Goal: Transaction & Acquisition: Purchase product/service

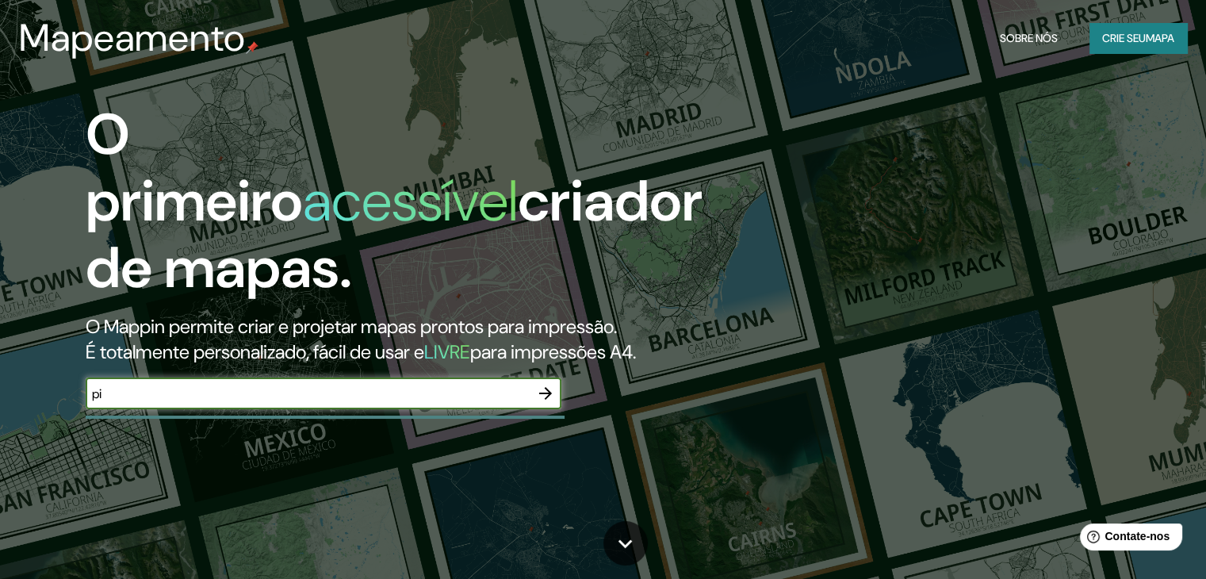
type input "piracicaba"
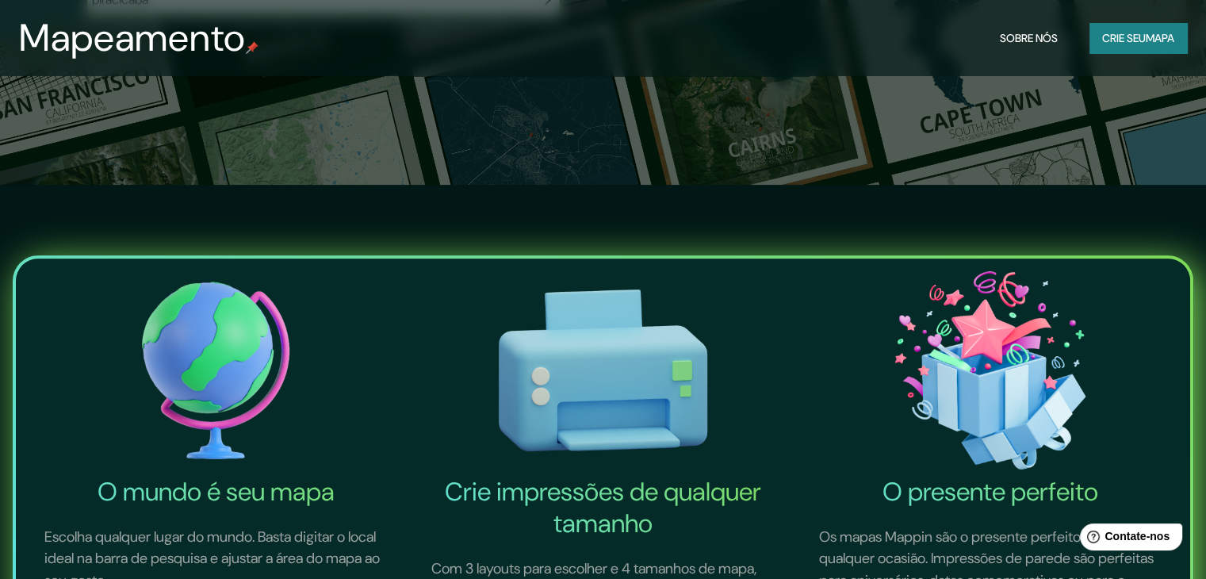
scroll to position [476, 0]
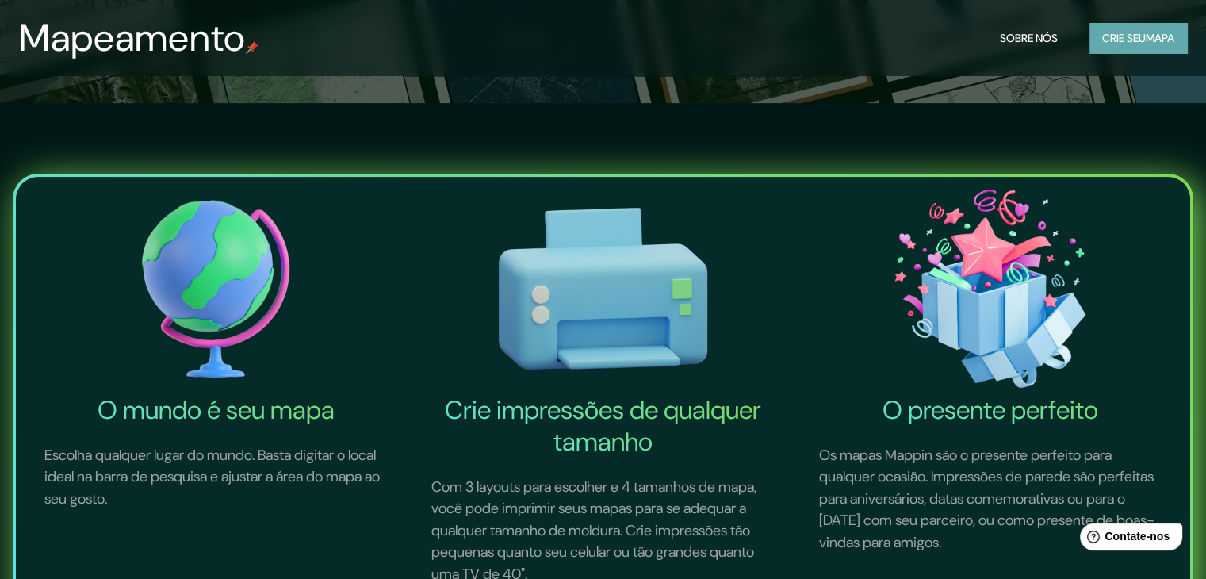
click at [1134, 42] on font "Crie seu" at bounding box center [1124, 38] width 44 height 14
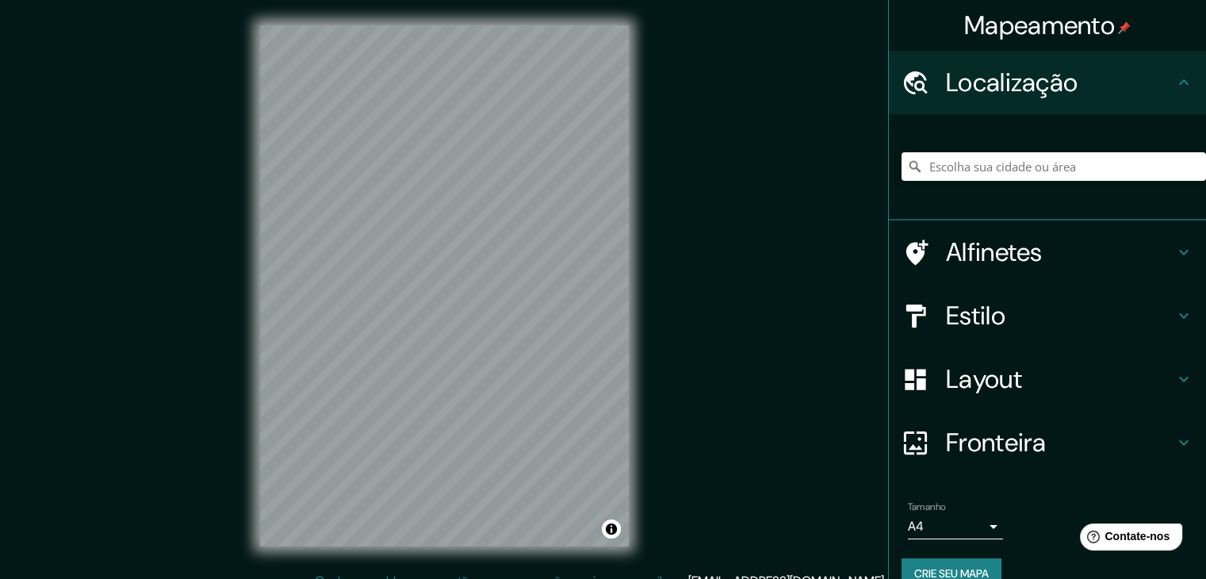
click at [1009, 300] on h4 "Estilo" at bounding box center [1060, 316] width 228 height 32
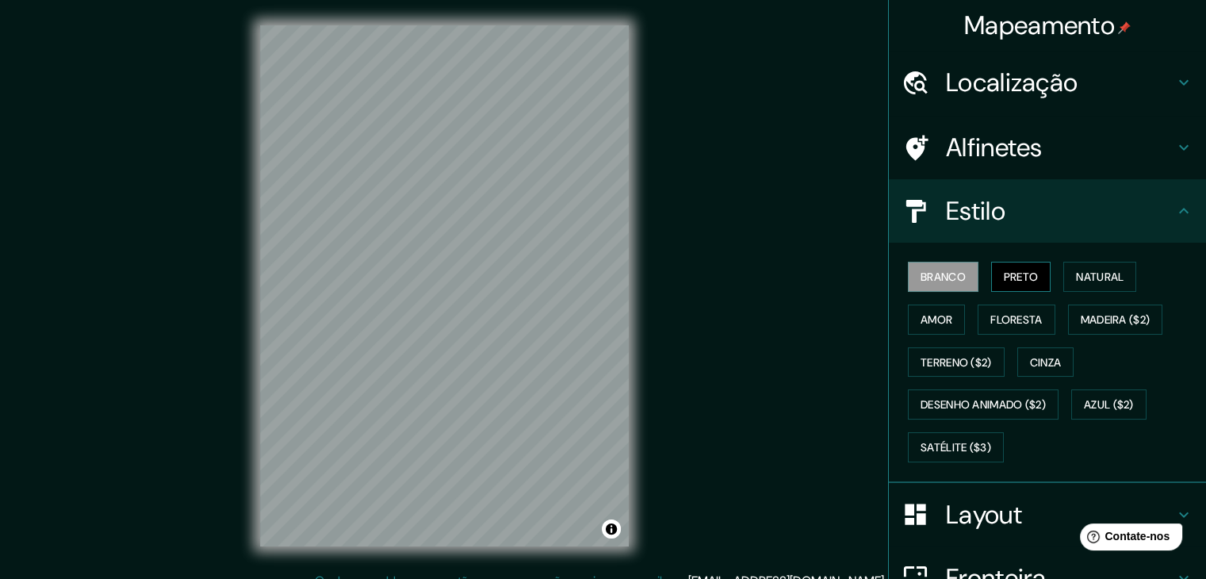
click at [1004, 284] on font "Preto" at bounding box center [1021, 276] width 35 height 21
click at [946, 90] on font "Localização" at bounding box center [1012, 82] width 132 height 33
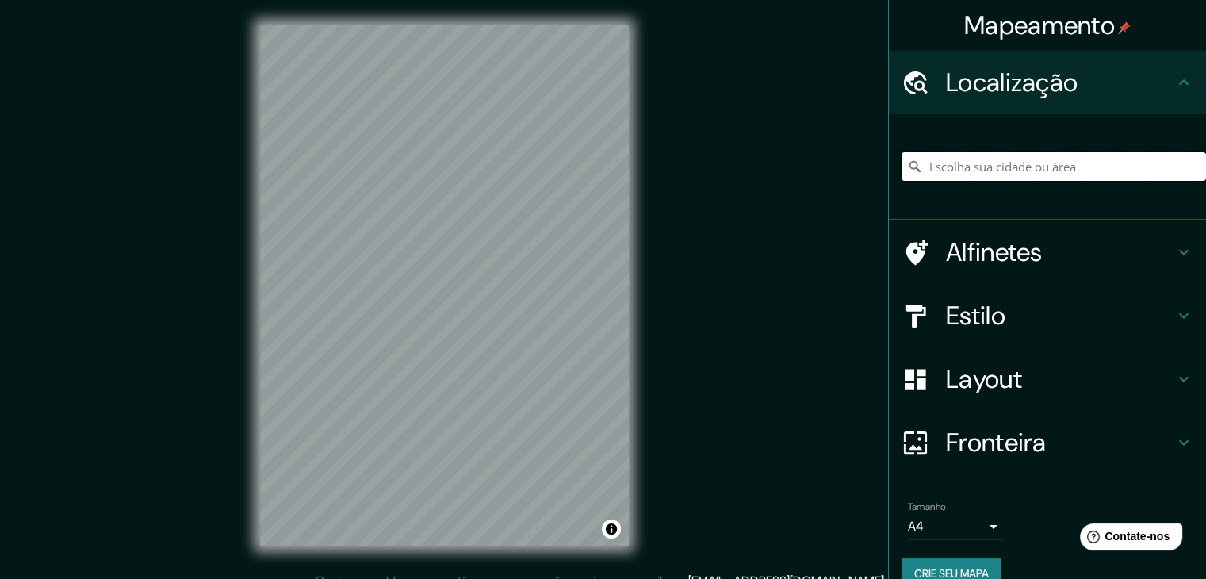
click at [974, 155] on input "Escolha sua cidade ou área" at bounding box center [1053, 166] width 304 height 29
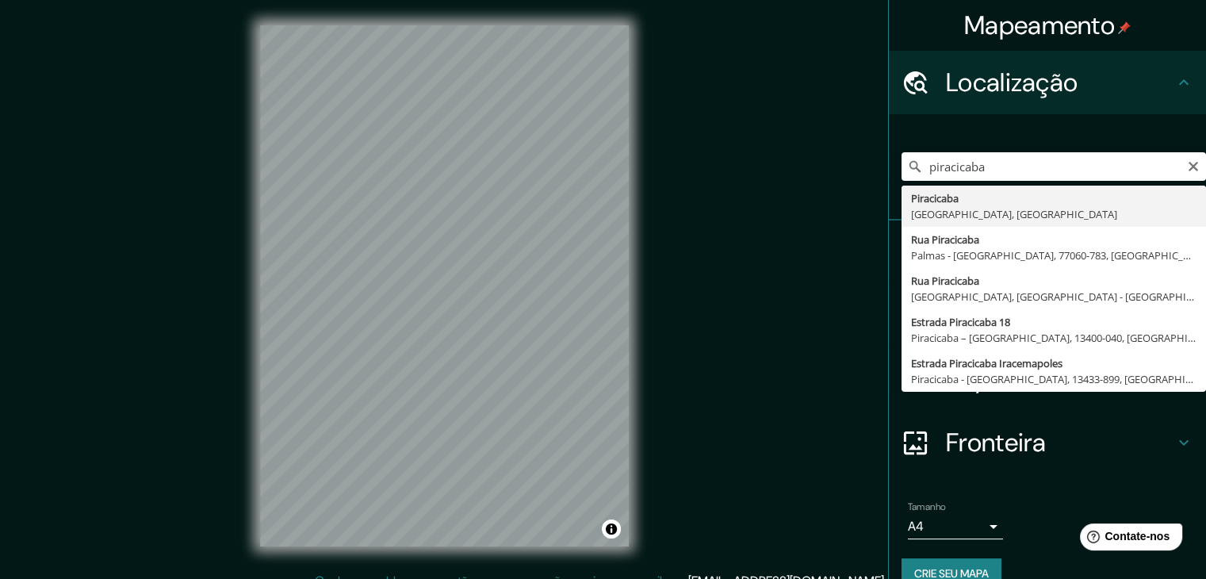
type input "Piracicaba, [GEOGRAPHIC_DATA], [GEOGRAPHIC_DATA]"
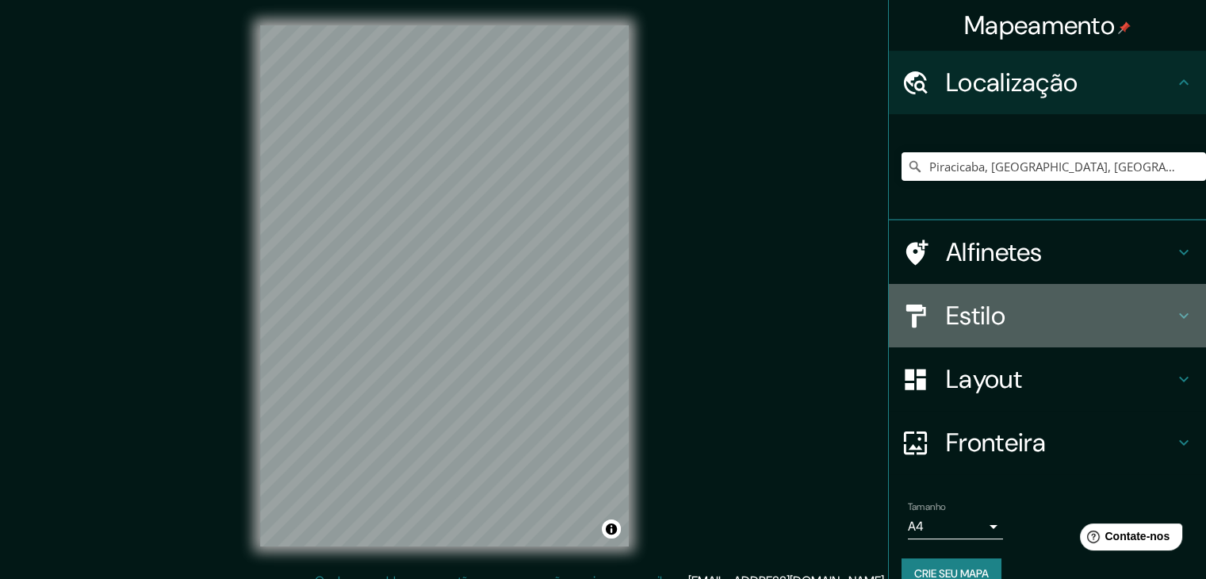
click at [973, 303] on font "Estilo" at bounding box center [975, 315] width 59 height 33
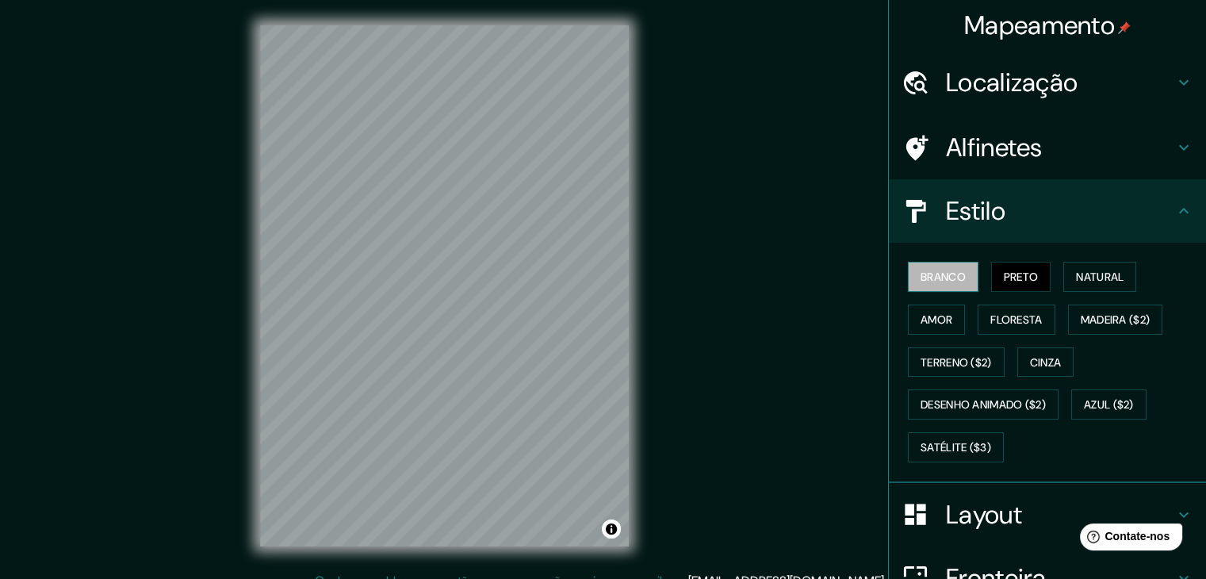
click at [951, 281] on font "Branco" at bounding box center [942, 277] width 45 height 14
click at [1008, 502] on font "Layout" at bounding box center [984, 514] width 76 height 33
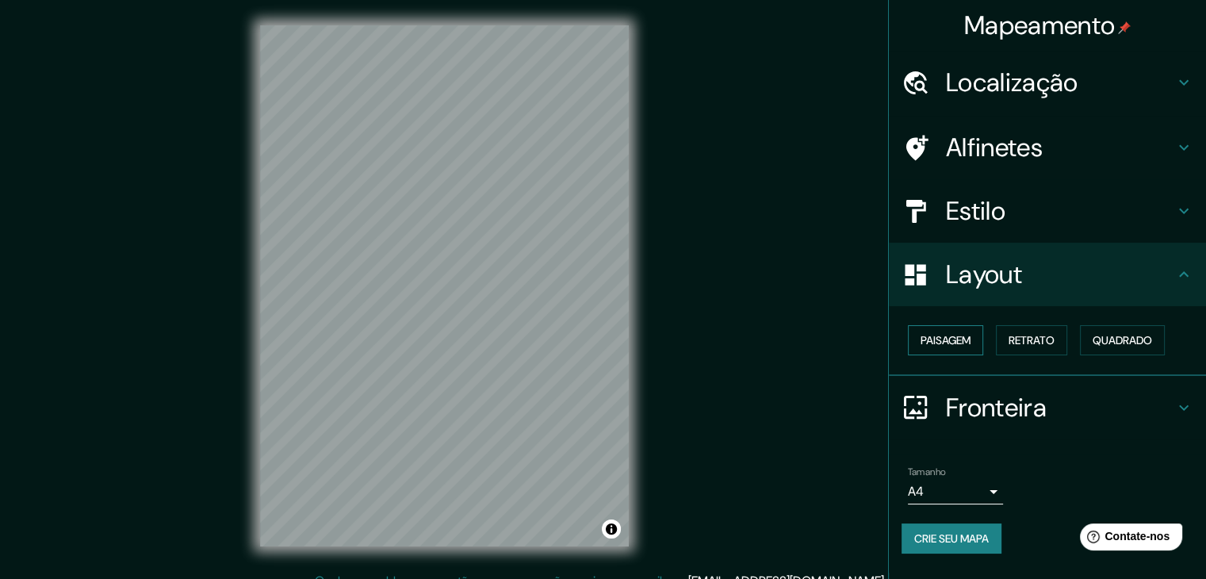
click at [967, 342] on font "Paisagem" at bounding box center [945, 340] width 50 height 14
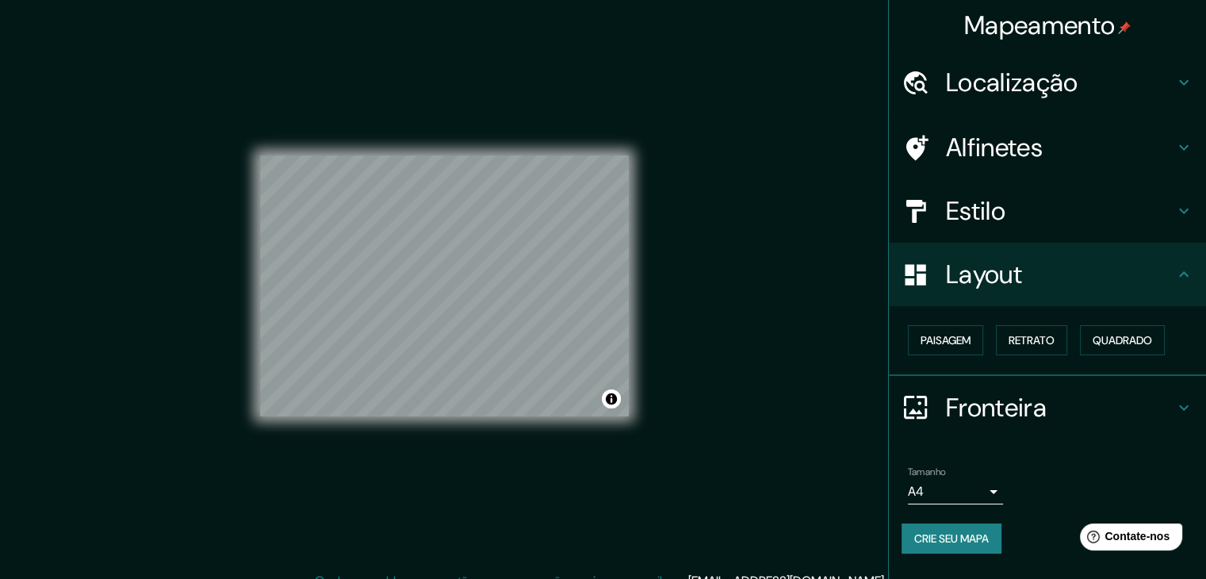
click at [989, 495] on body "Mapeamento Localização Piracicaba, [GEOGRAPHIC_DATA], [GEOGRAPHIC_DATA] Alfinet…" at bounding box center [603, 289] width 1206 height 579
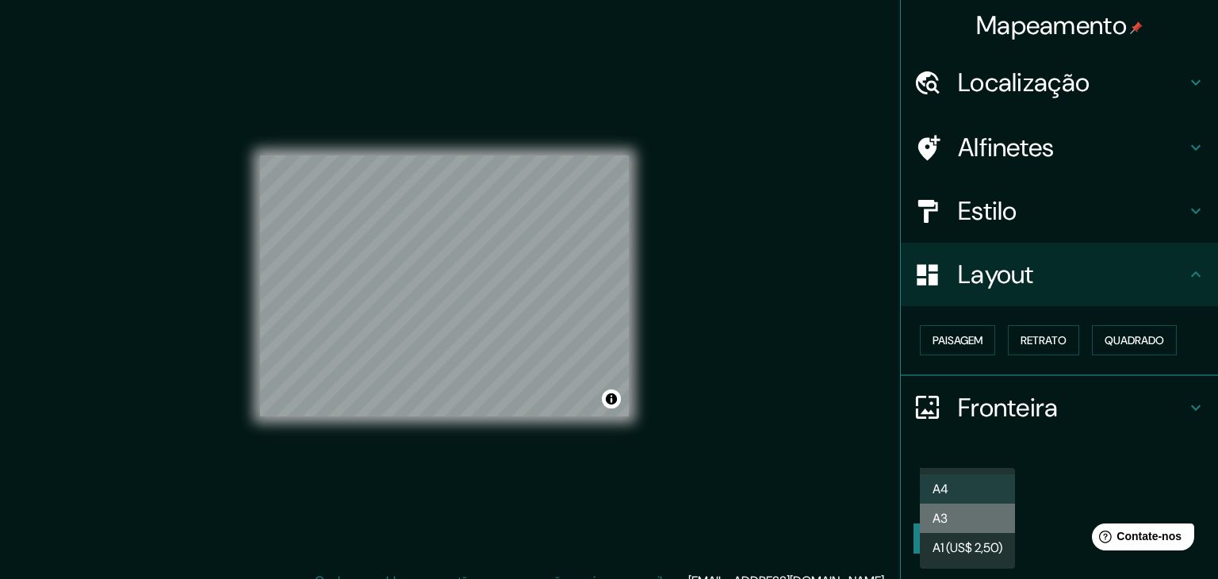
click at [962, 518] on li "A3" at bounding box center [967, 517] width 95 height 29
type input "a4"
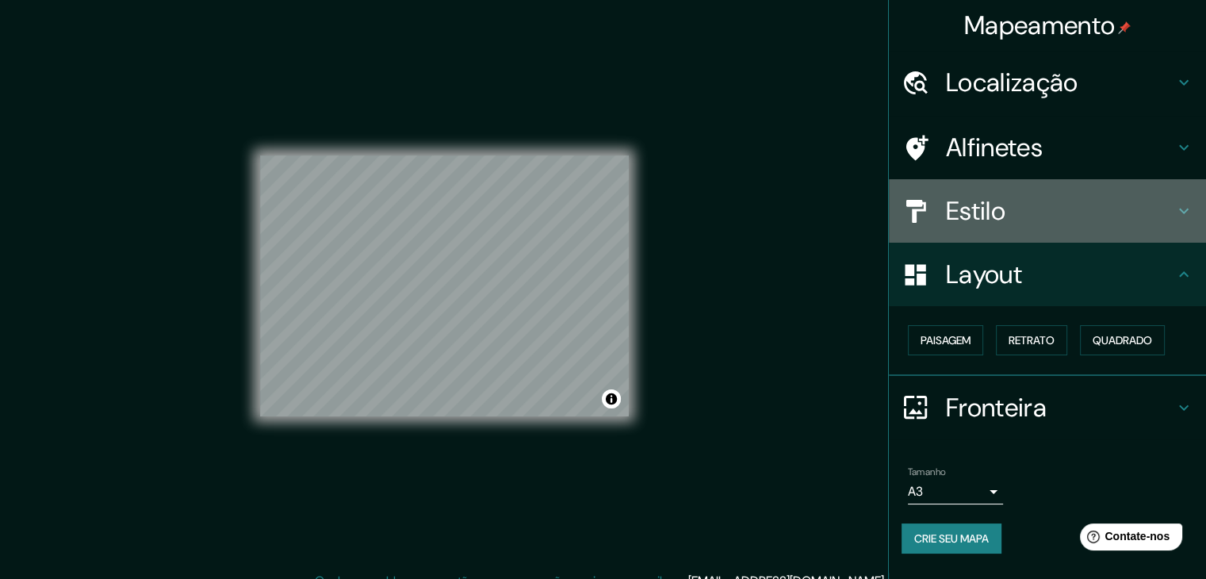
click at [1012, 213] on h4 "Estilo" at bounding box center [1060, 211] width 228 height 32
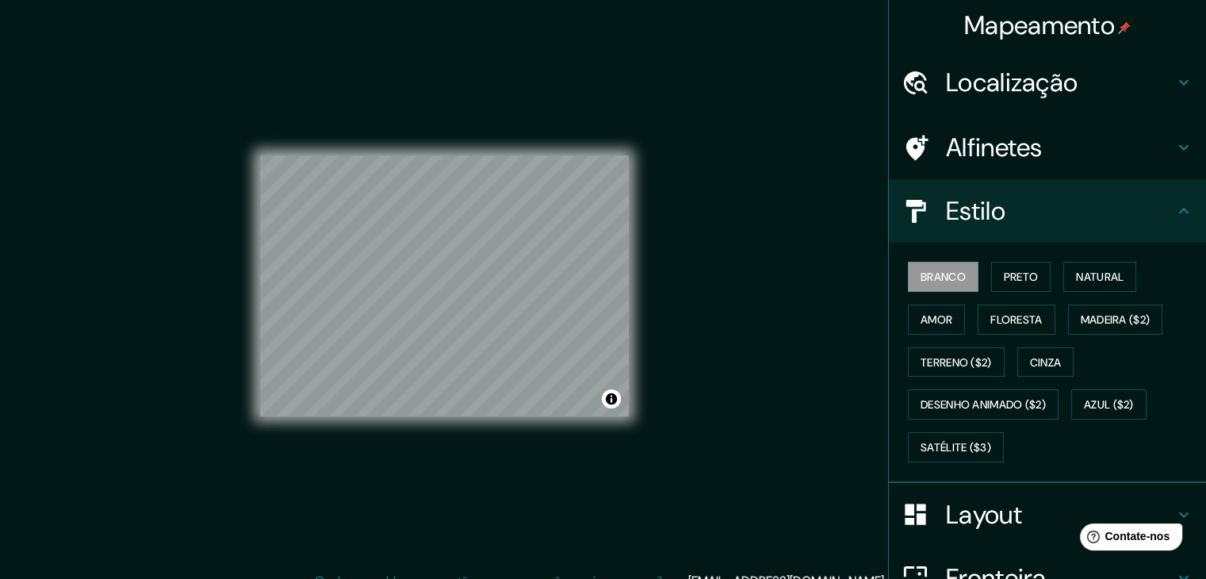
click at [1008, 208] on h4 "Estilo" at bounding box center [1060, 211] width 228 height 32
click at [988, 150] on font "Alfinetes" at bounding box center [994, 147] width 97 height 33
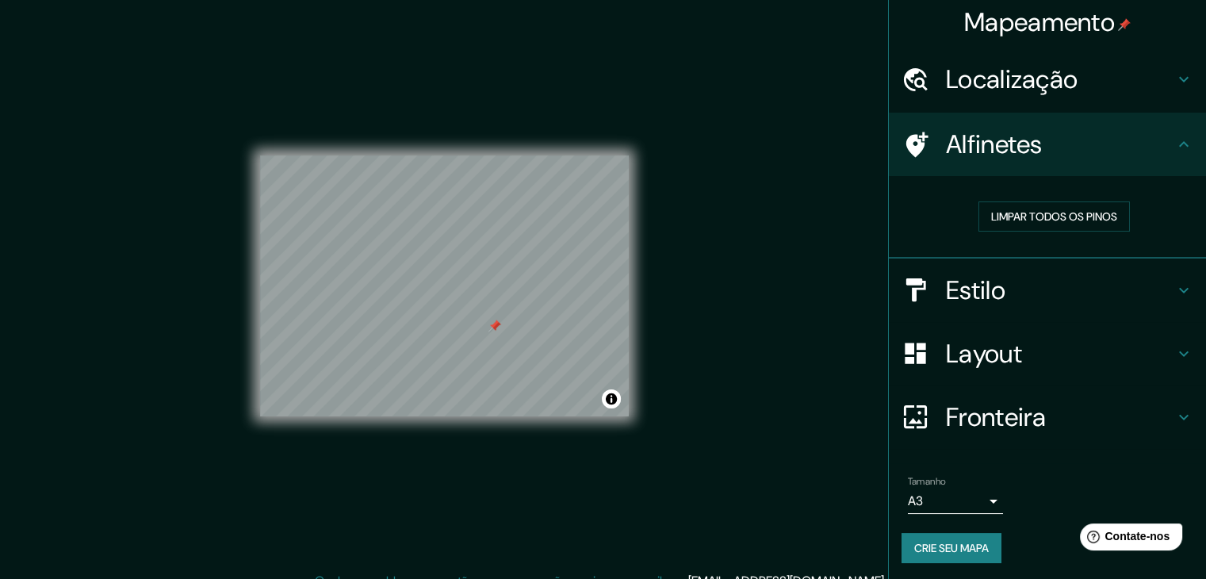
scroll to position [4, 0]
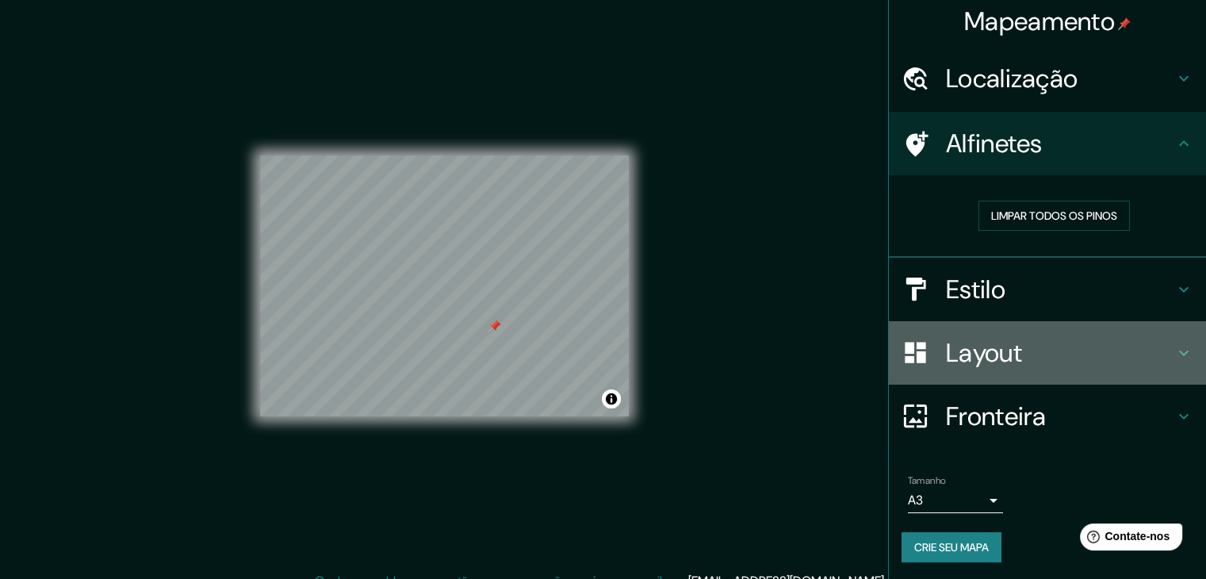
click at [1027, 353] on h4 "Layout" at bounding box center [1060, 353] width 228 height 32
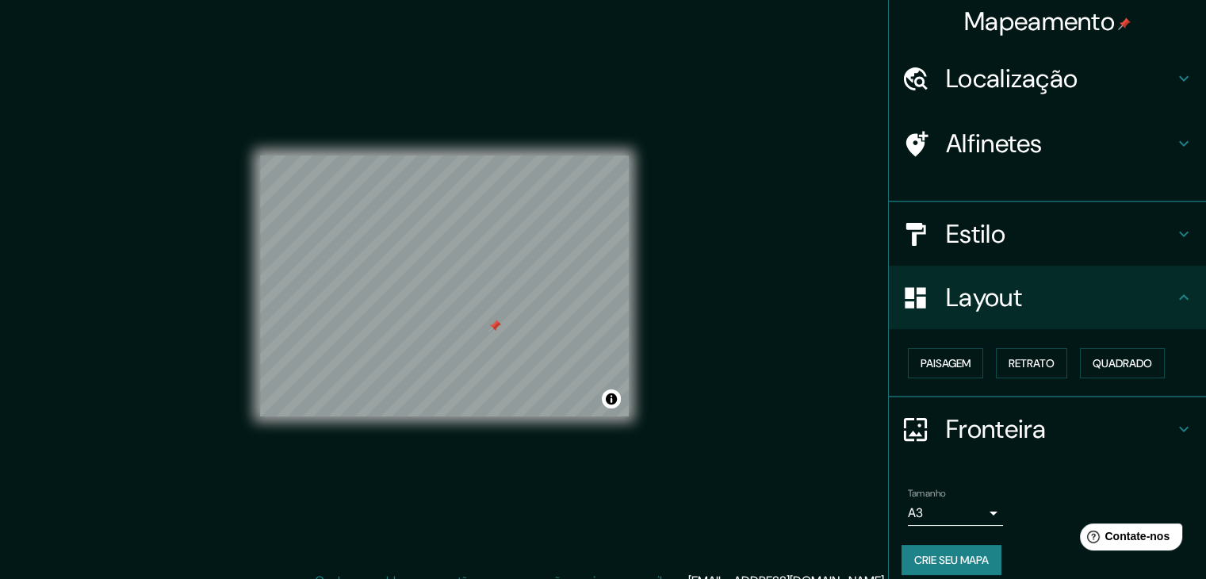
scroll to position [0, 0]
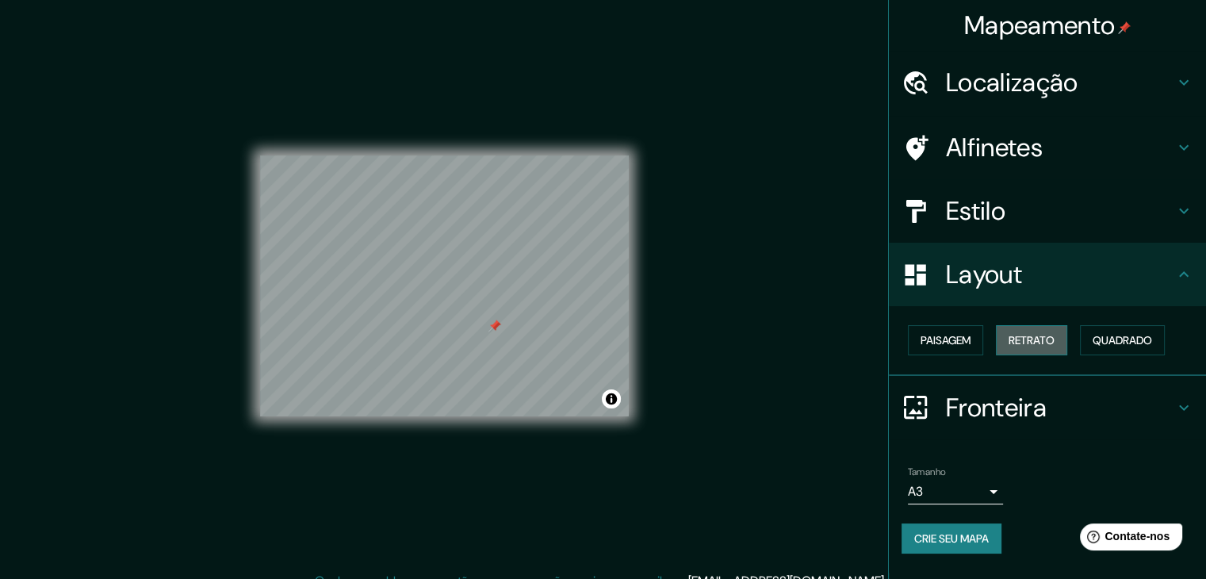
click at [1014, 347] on font "Retrato" at bounding box center [1031, 340] width 46 height 21
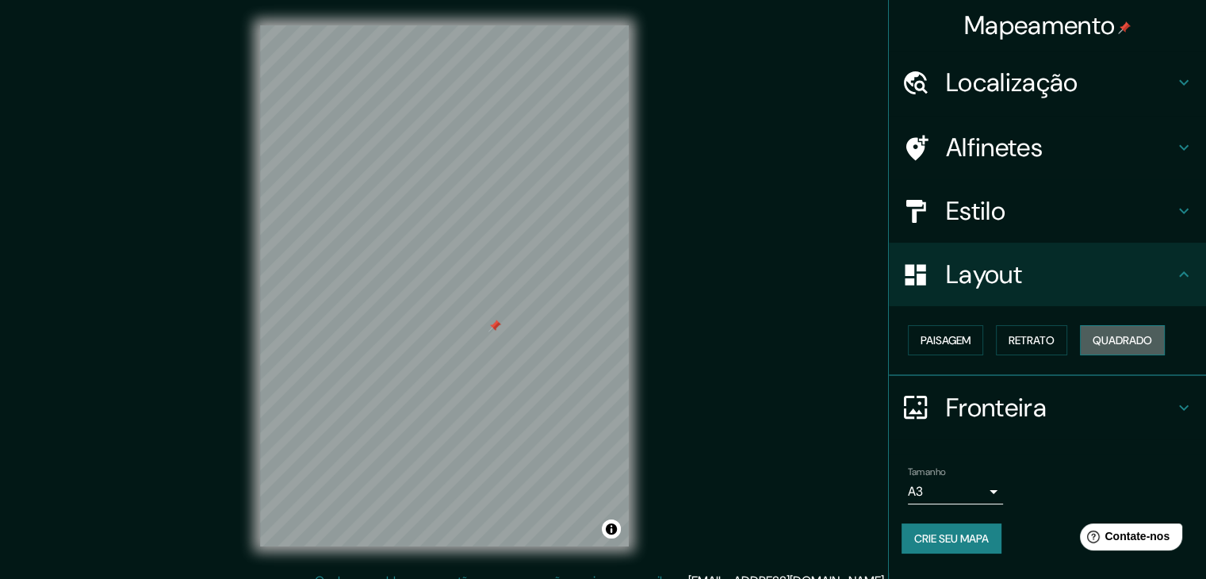
click at [1114, 348] on font "Quadrado" at bounding box center [1121, 340] width 59 height 21
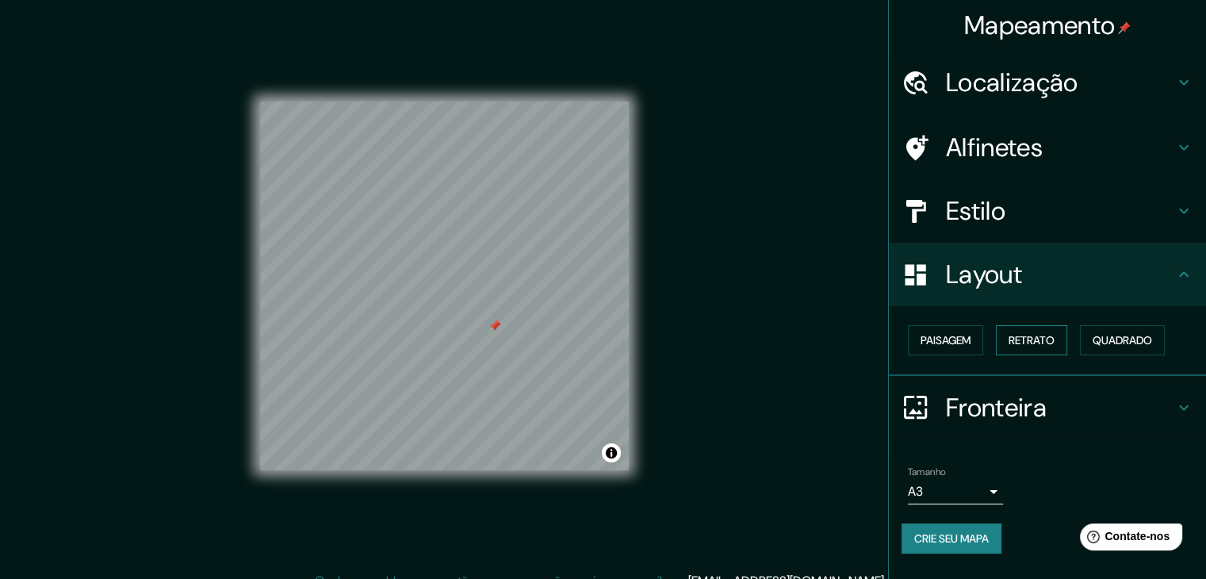
click at [1042, 336] on font "Retrato" at bounding box center [1031, 340] width 46 height 14
